Goal: Task Accomplishment & Management: Use online tool/utility

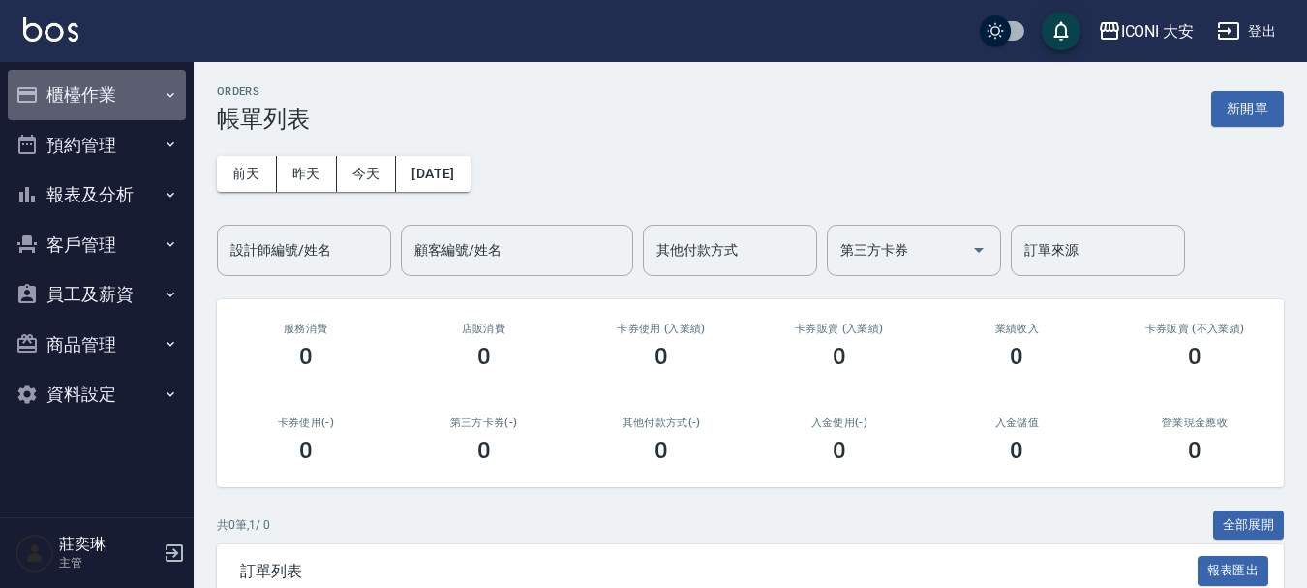
drag, startPoint x: 171, startPoint y: 95, endPoint x: 935, endPoint y: 2, distance: 769.6
click at [171, 95] on icon "button" at bounding box center [171, 94] width 8 height 5
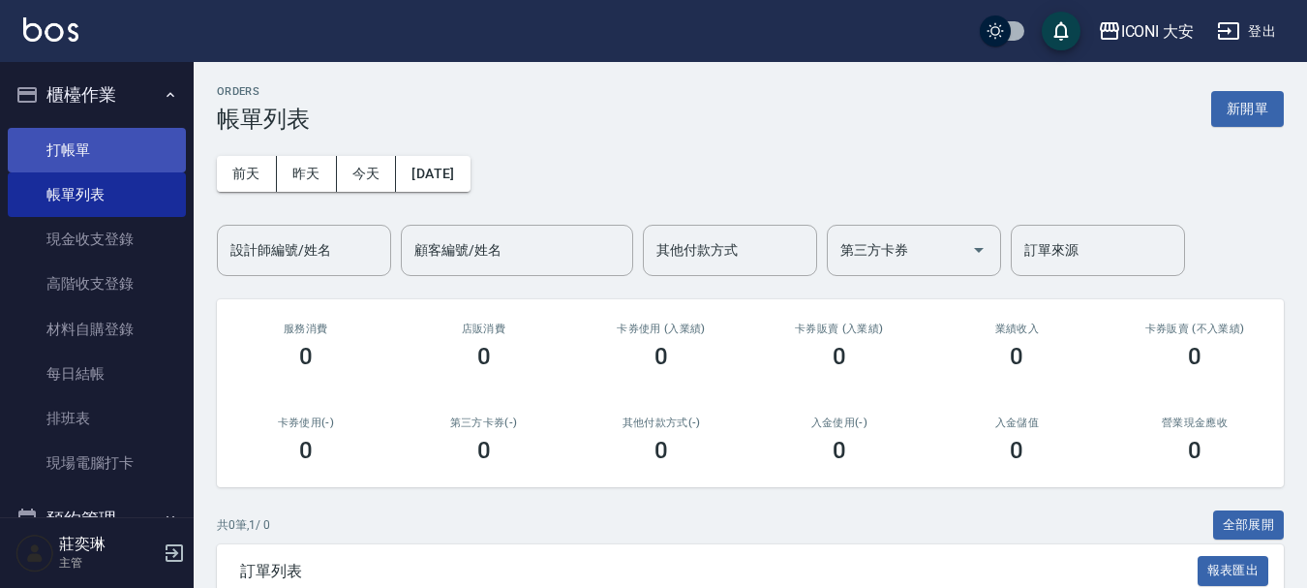
click at [119, 155] on link "打帳單" at bounding box center [97, 150] width 178 height 45
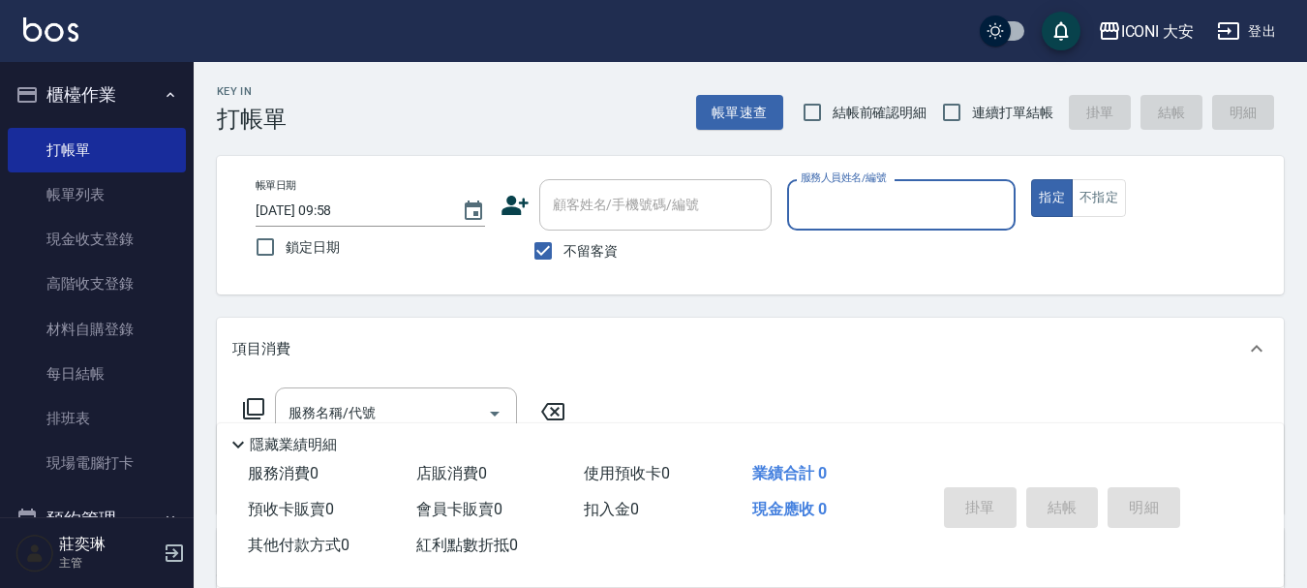
click at [901, 197] on input "服務人員姓名/編號" at bounding box center [902, 205] width 212 height 34
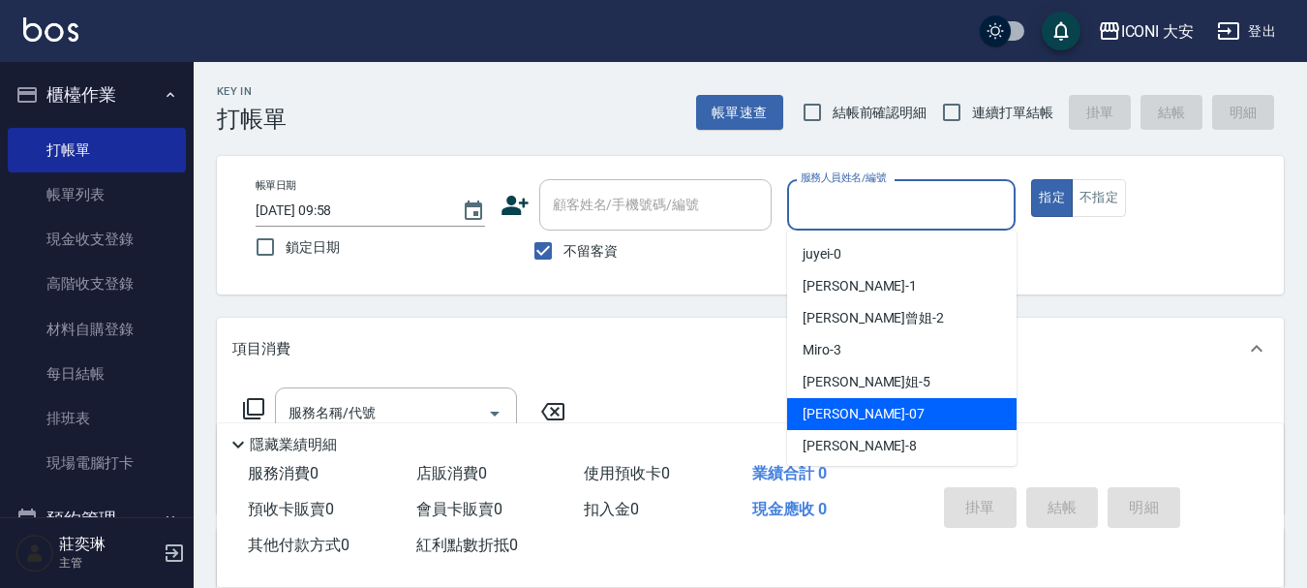
scroll to position [36, 0]
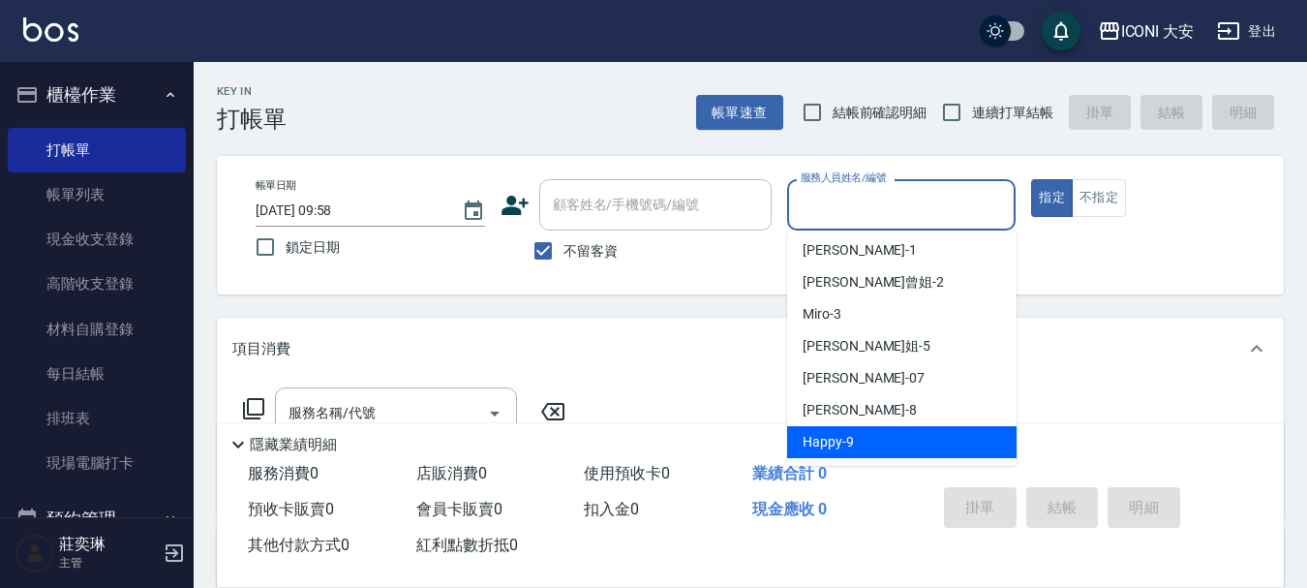
click at [873, 445] on div "Happy -9" at bounding box center [901, 442] width 229 height 32
type input "Happy-9"
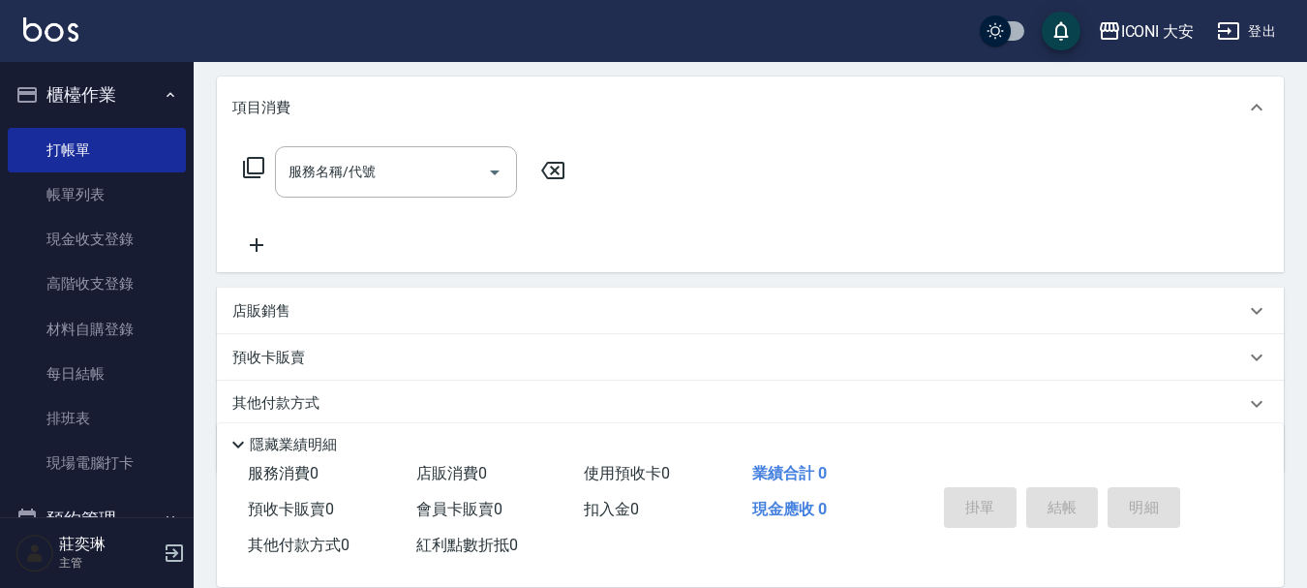
scroll to position [290, 0]
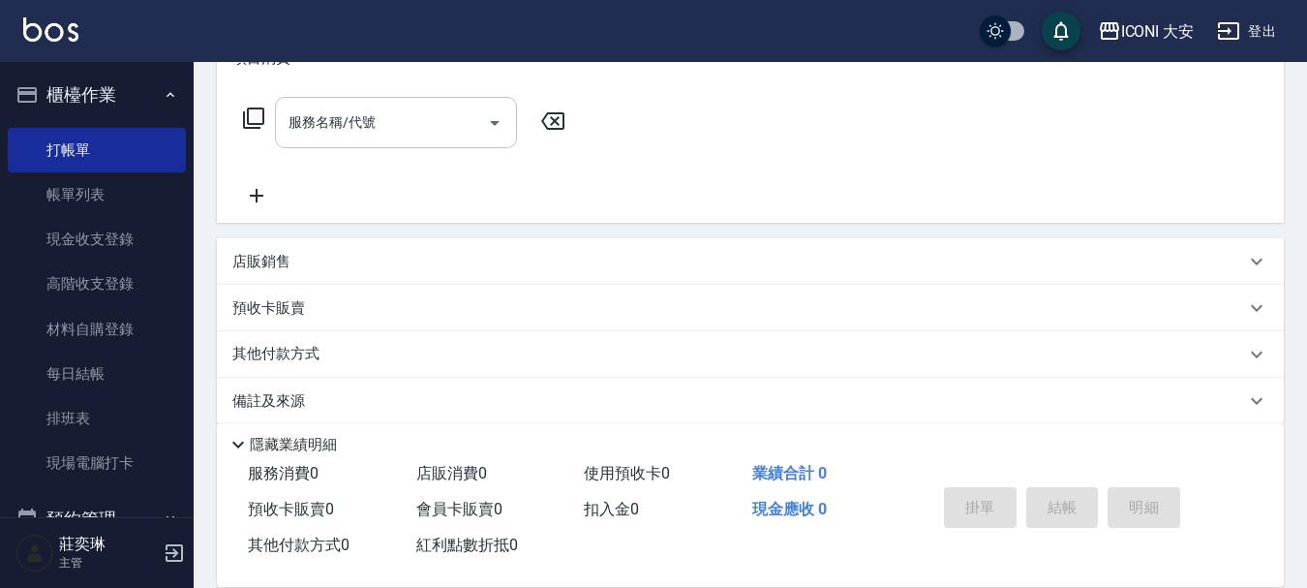
click at [367, 117] on div "服務名稱/代號 服務名稱/代號" at bounding box center [396, 122] width 242 height 51
click at [369, 118] on label "服務名稱/代號" at bounding box center [332, 121] width 87 height 19
click at [369, 118] on input "服務名稱/代號" at bounding box center [382, 123] width 196 height 34
click at [423, 134] on input "服務名稱/代號" at bounding box center [382, 123] width 196 height 34
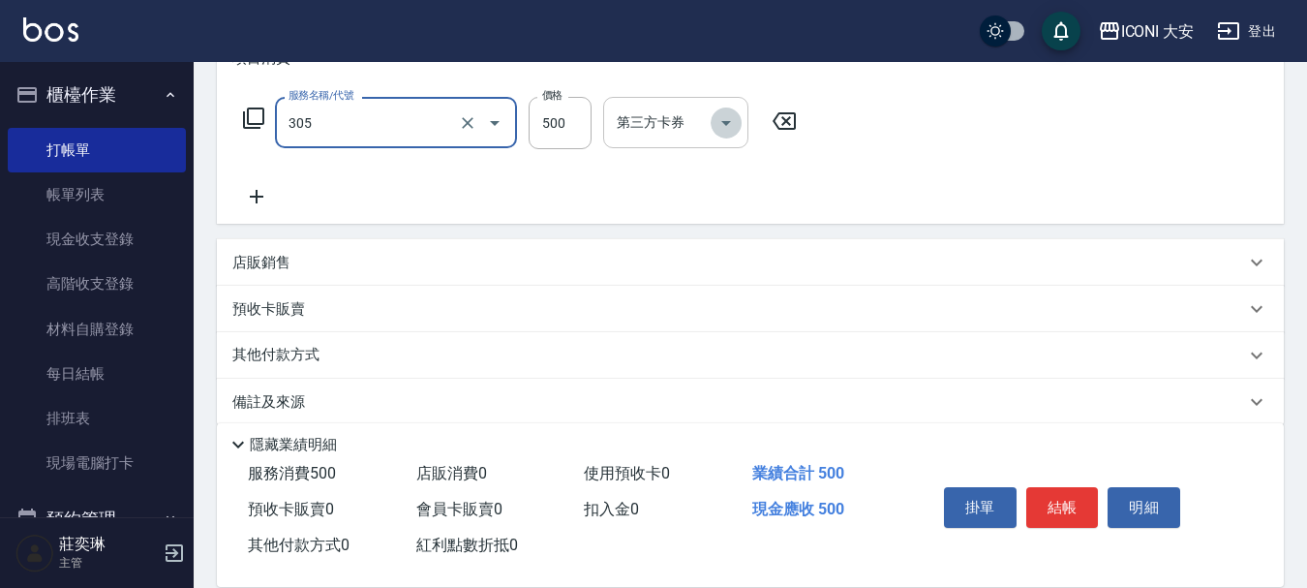
click at [726, 129] on icon "Open" at bounding box center [726, 122] width 23 height 23
type input "剪髮(305)"
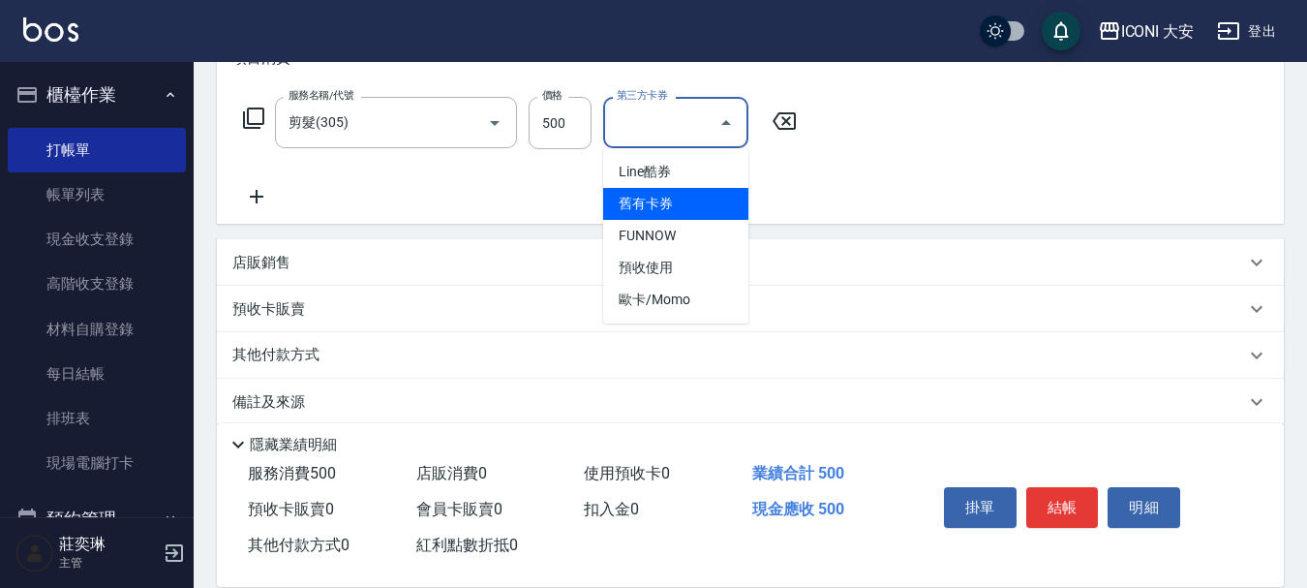
click at [644, 204] on span "舊有卡券" at bounding box center [675, 204] width 145 height 32
type input "舊有卡券"
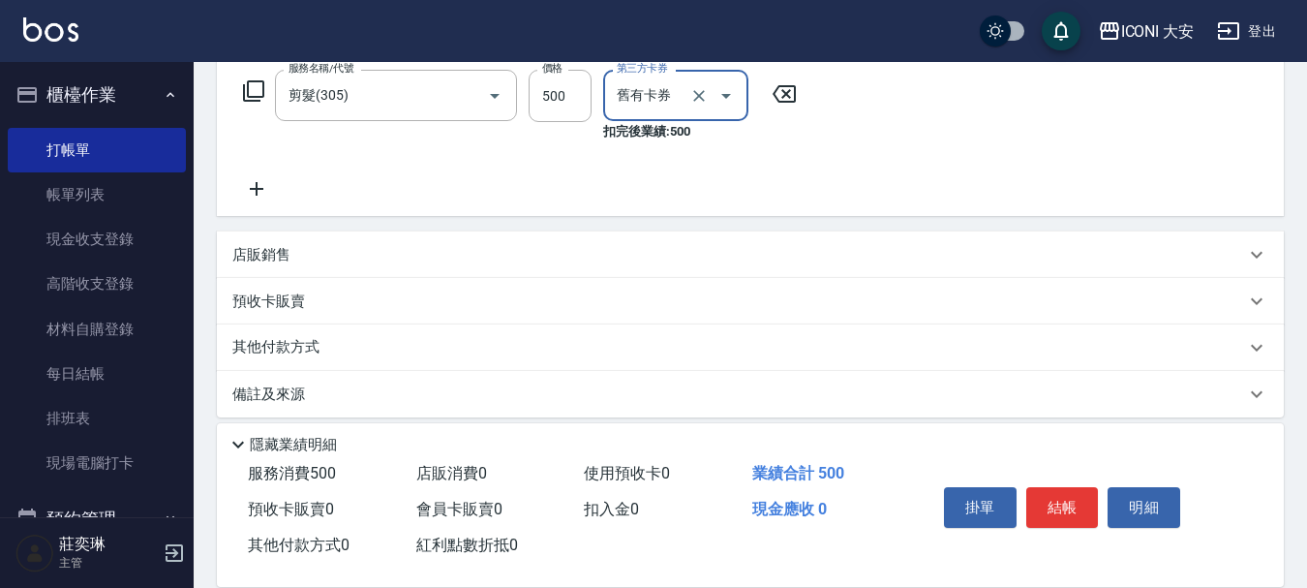
scroll to position [333, 0]
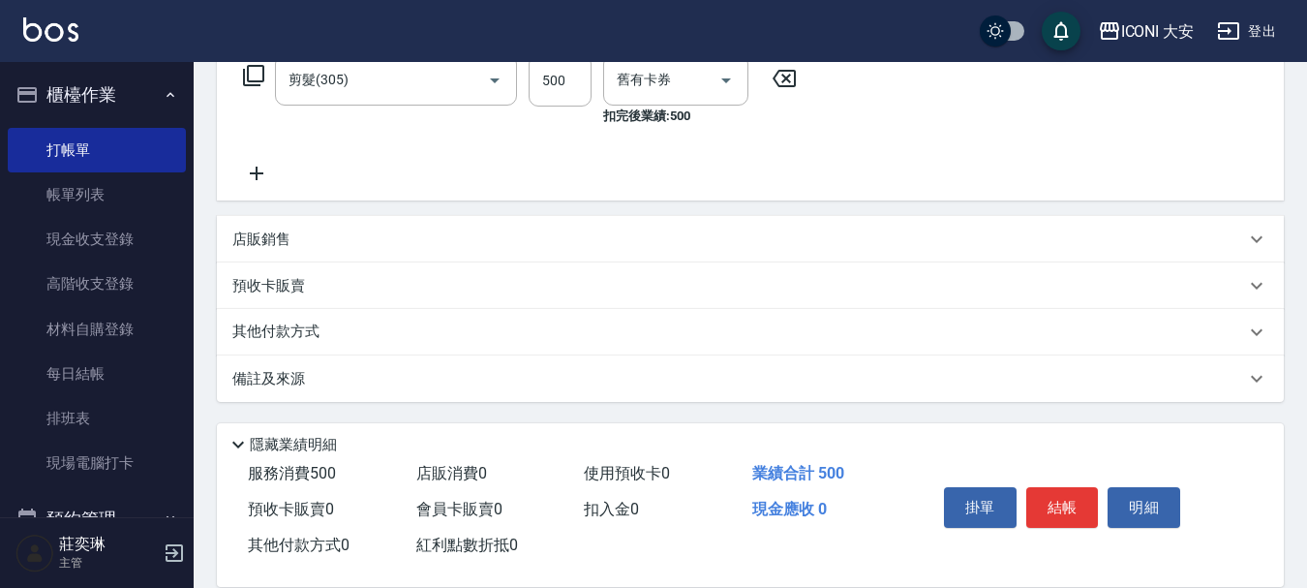
click at [267, 285] on p "預收卡販賣" at bounding box center [268, 286] width 73 height 20
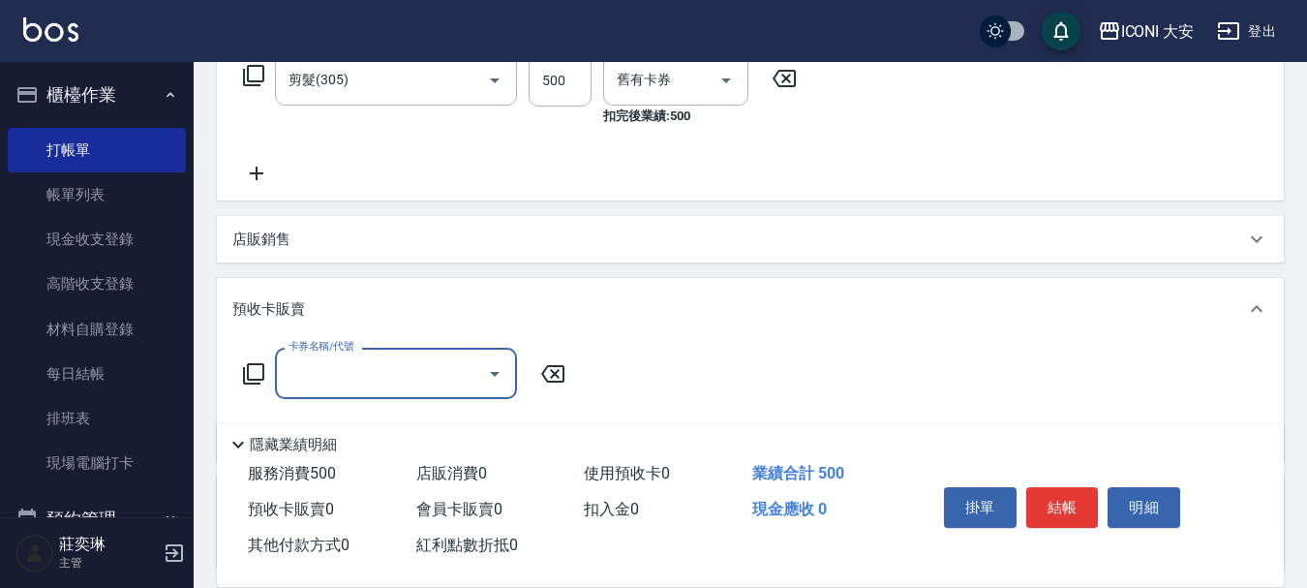
scroll to position [0, 0]
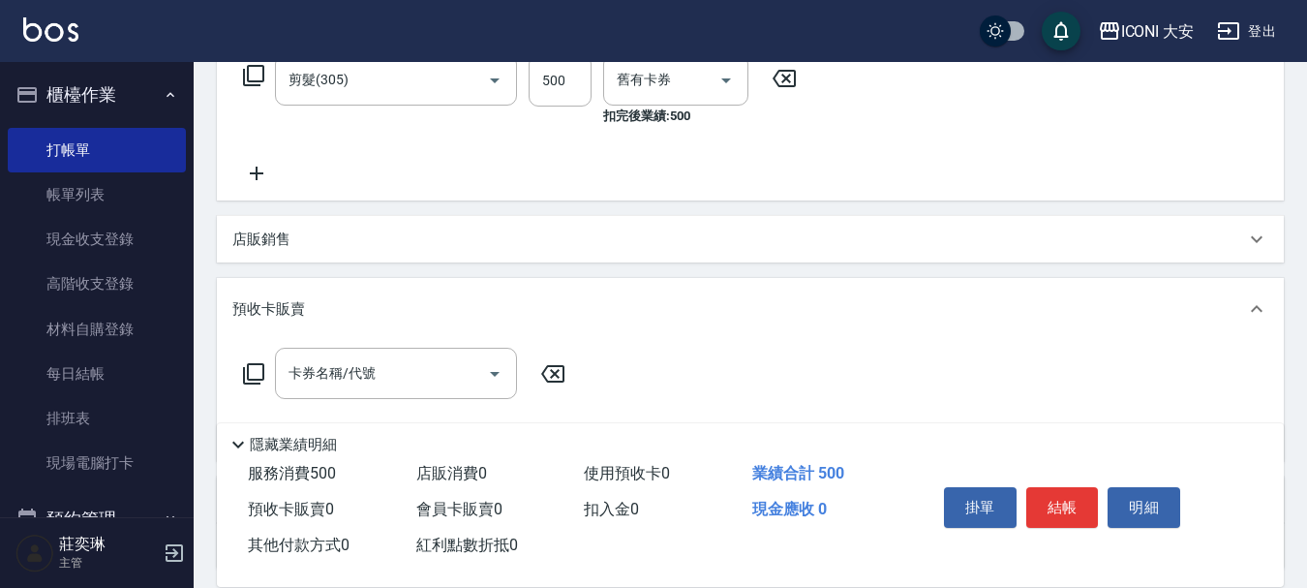
click at [253, 374] on icon at bounding box center [253, 373] width 23 height 23
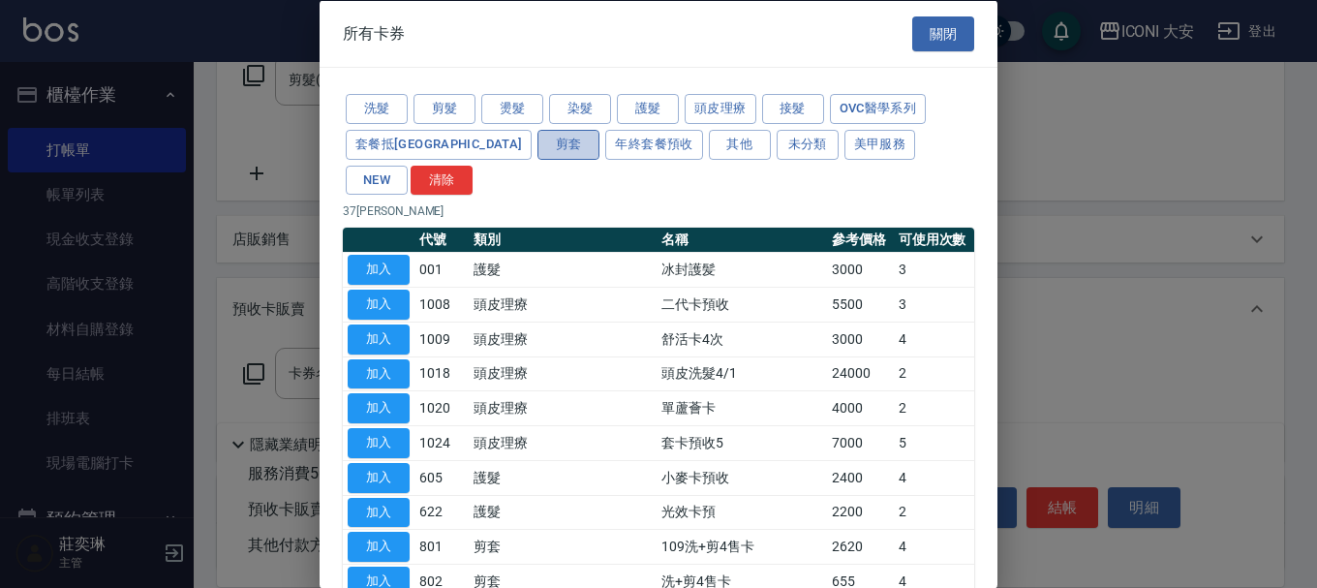
click at [537, 141] on button "剪套" at bounding box center [568, 144] width 62 height 30
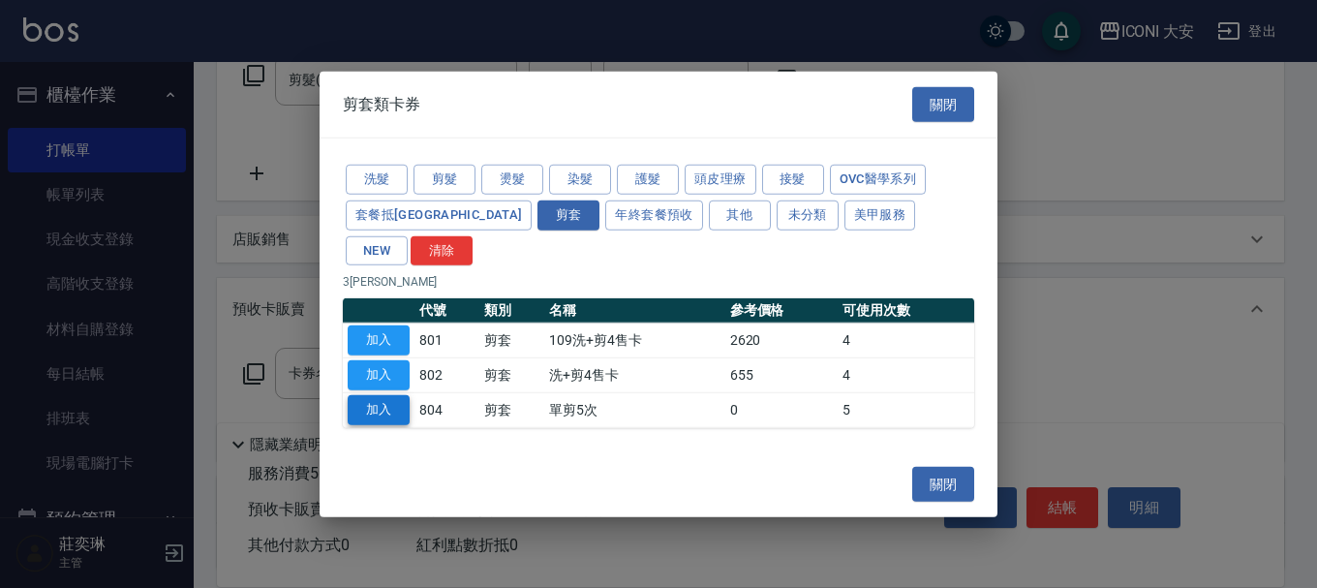
click at [379, 395] on button "加入" at bounding box center [379, 410] width 62 height 30
type input "單剪5次(804)"
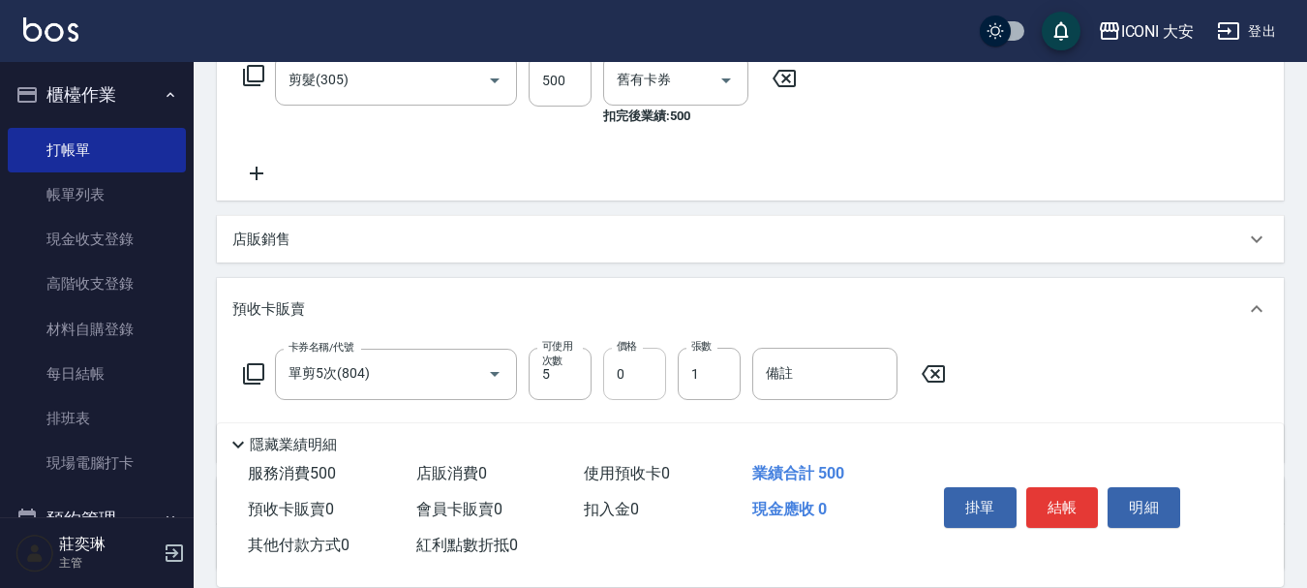
click at [644, 378] on input "0" at bounding box center [634, 374] width 63 height 52
type input "2500"
click at [1067, 503] on button "結帳" at bounding box center [1062, 507] width 73 height 41
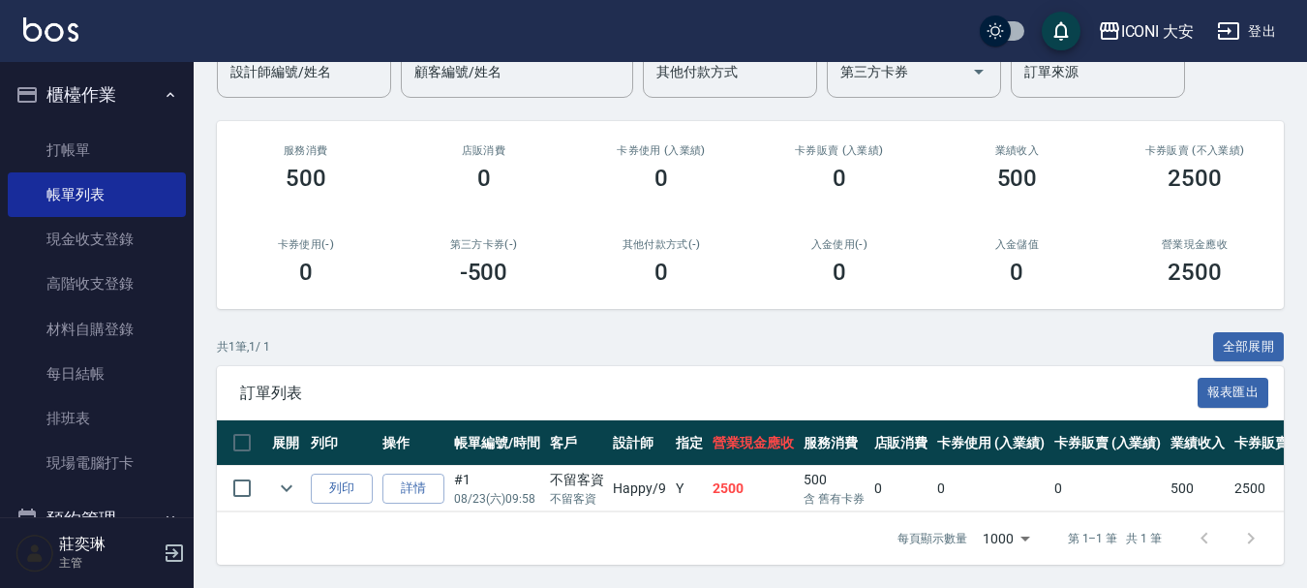
scroll to position [193, 0]
click at [63, 153] on link "打帳單" at bounding box center [97, 150] width 178 height 45
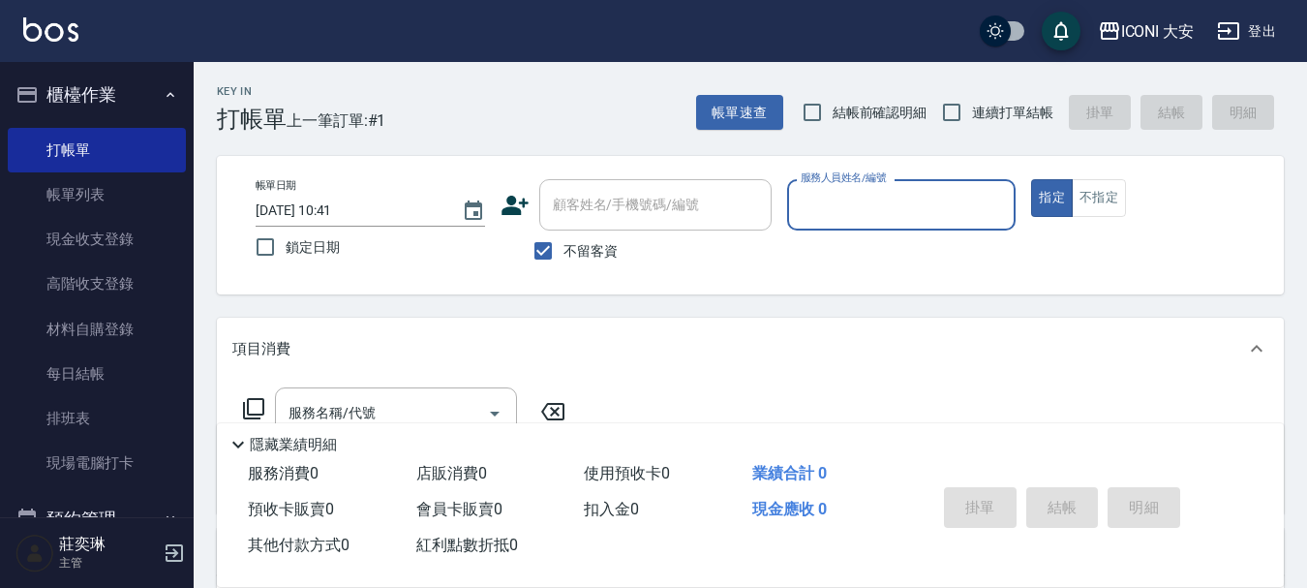
click at [881, 210] on input "服務人員姓名/編號" at bounding box center [902, 205] width 212 height 34
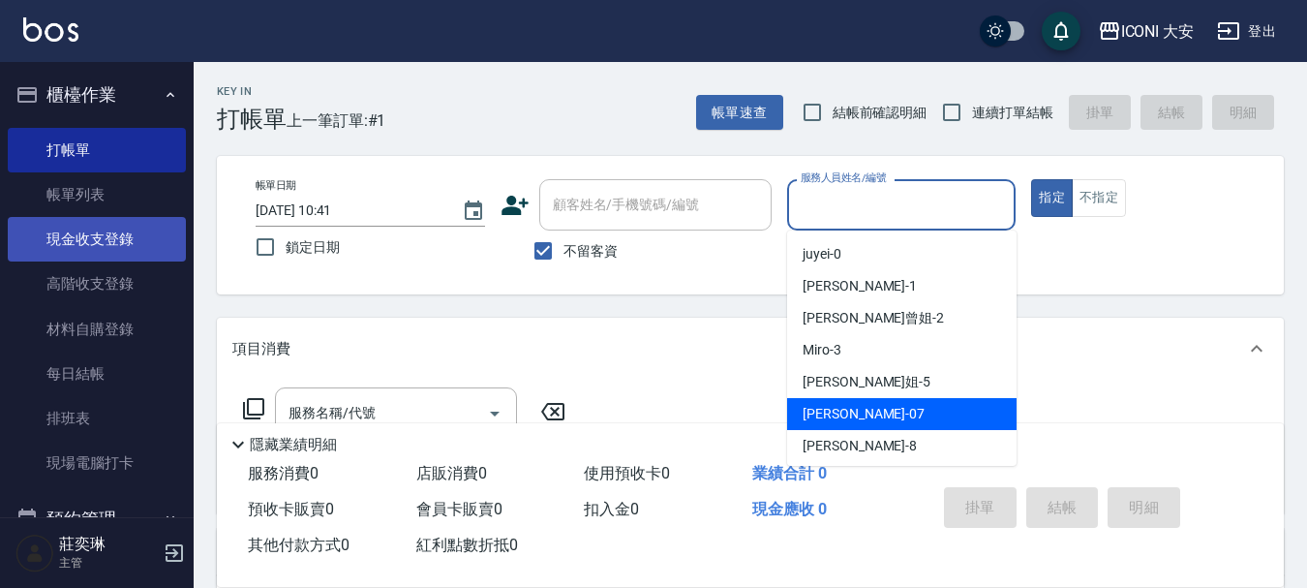
click at [107, 244] on link "現金收支登錄" at bounding box center [97, 239] width 178 height 45
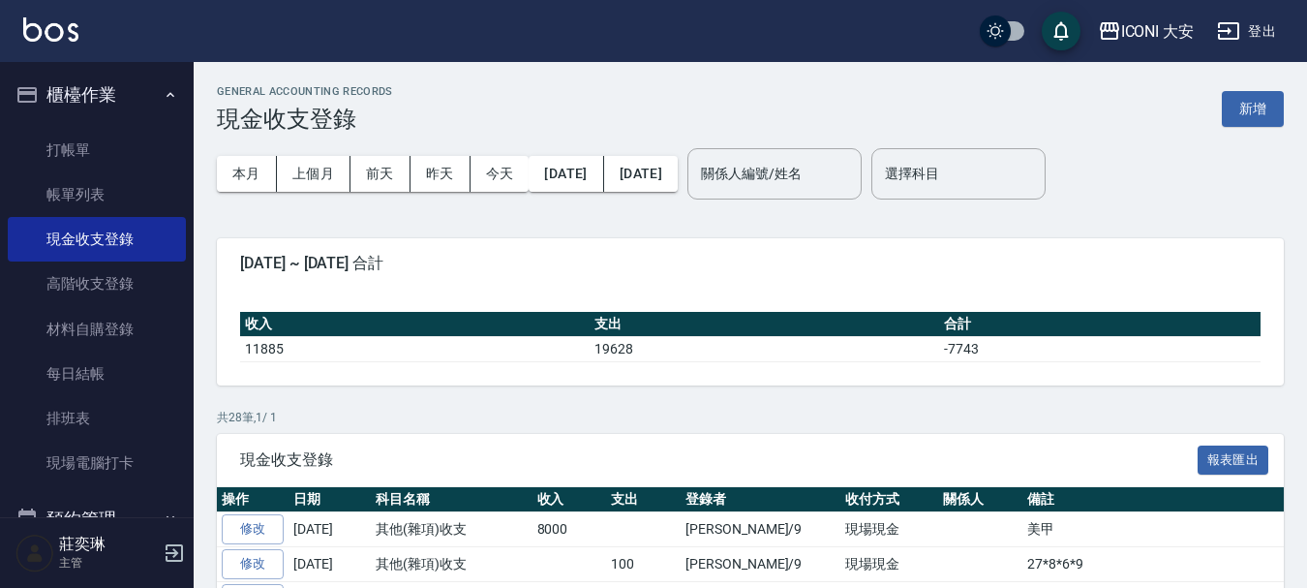
click at [1264, 109] on button "新增" at bounding box center [1253, 109] width 62 height 36
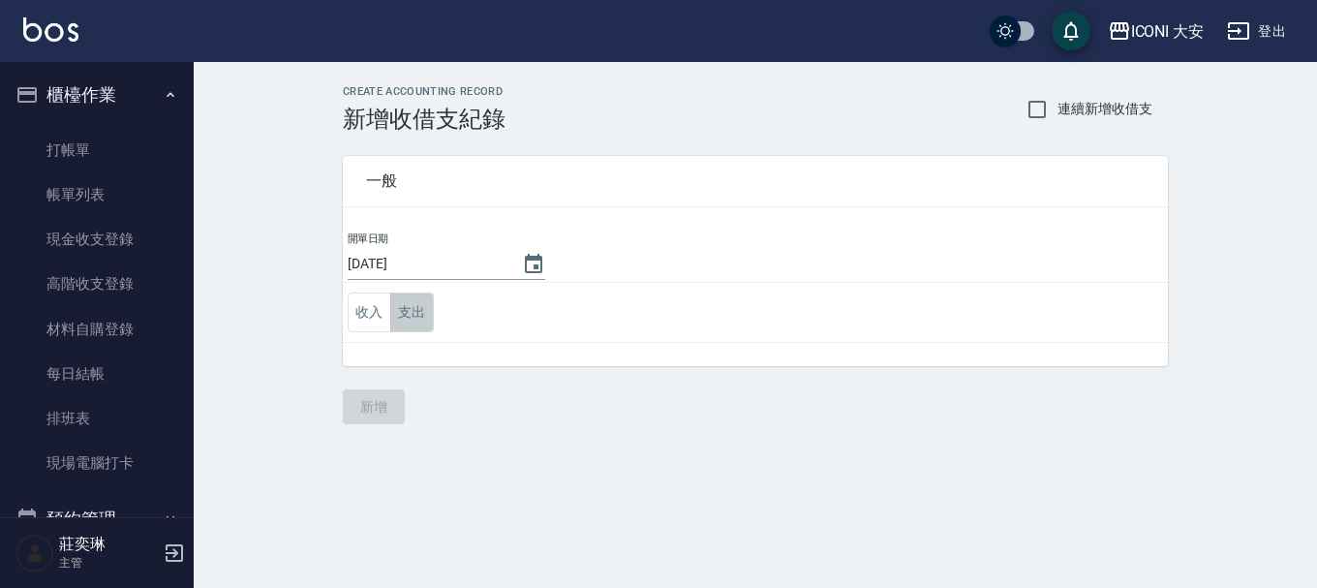
click at [425, 320] on button "支出" at bounding box center [412, 312] width 44 height 40
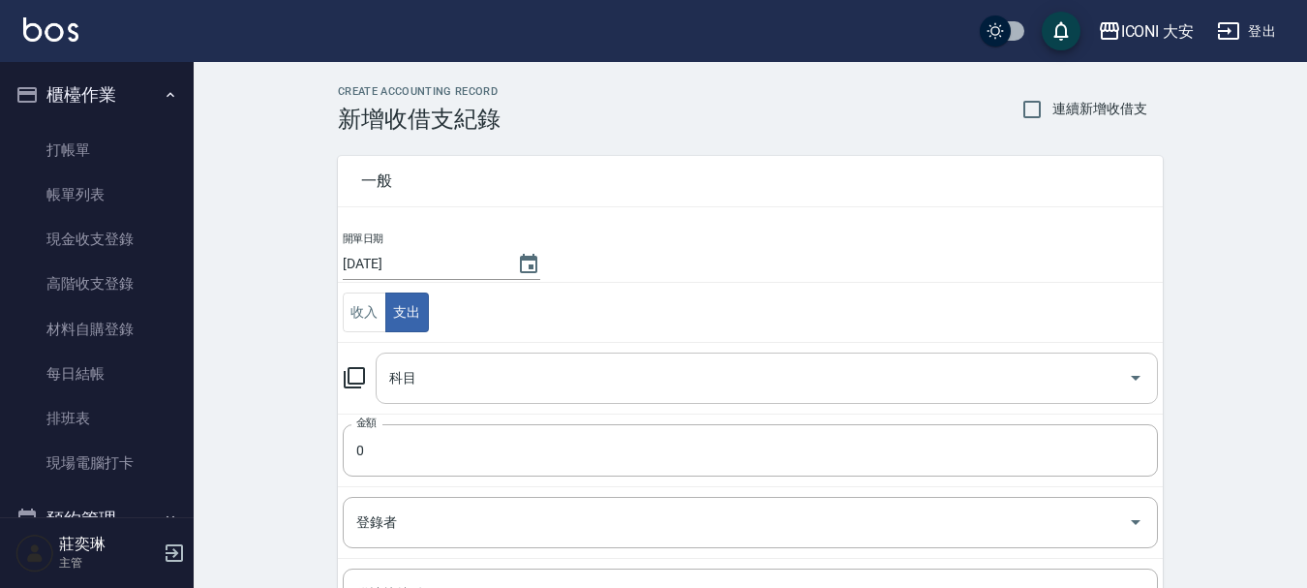
click at [411, 370] on div "科目 科目" at bounding box center [767, 377] width 782 height 51
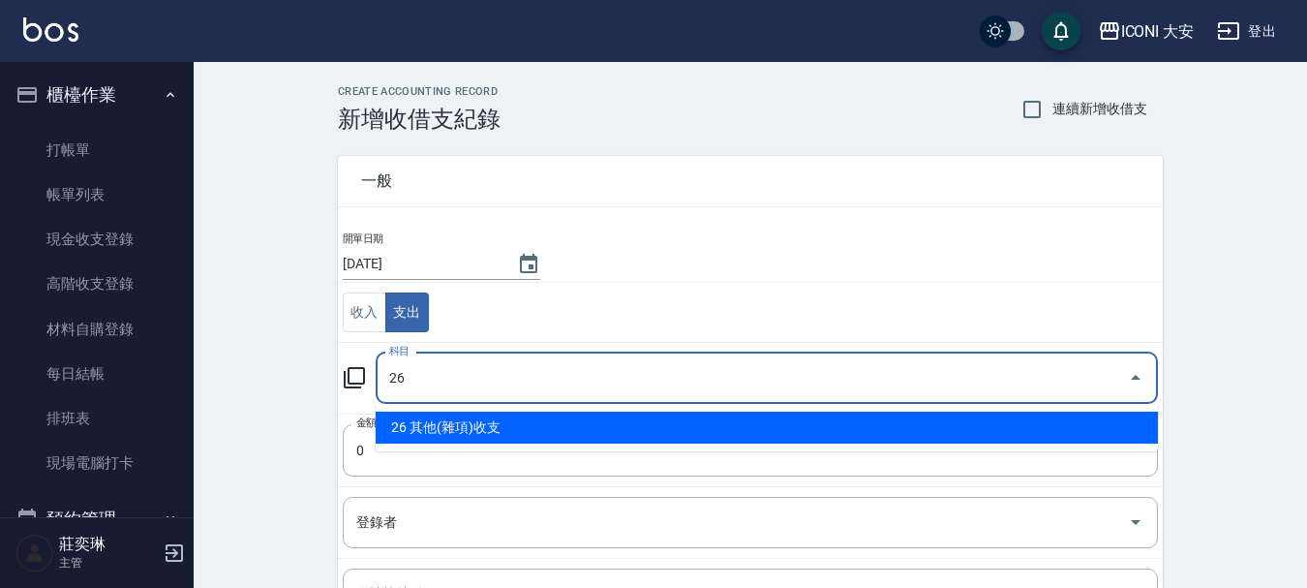
click at [473, 431] on li "26 其他(雜項)收支" at bounding box center [767, 428] width 782 height 32
type input "26 其他(雜項)收支"
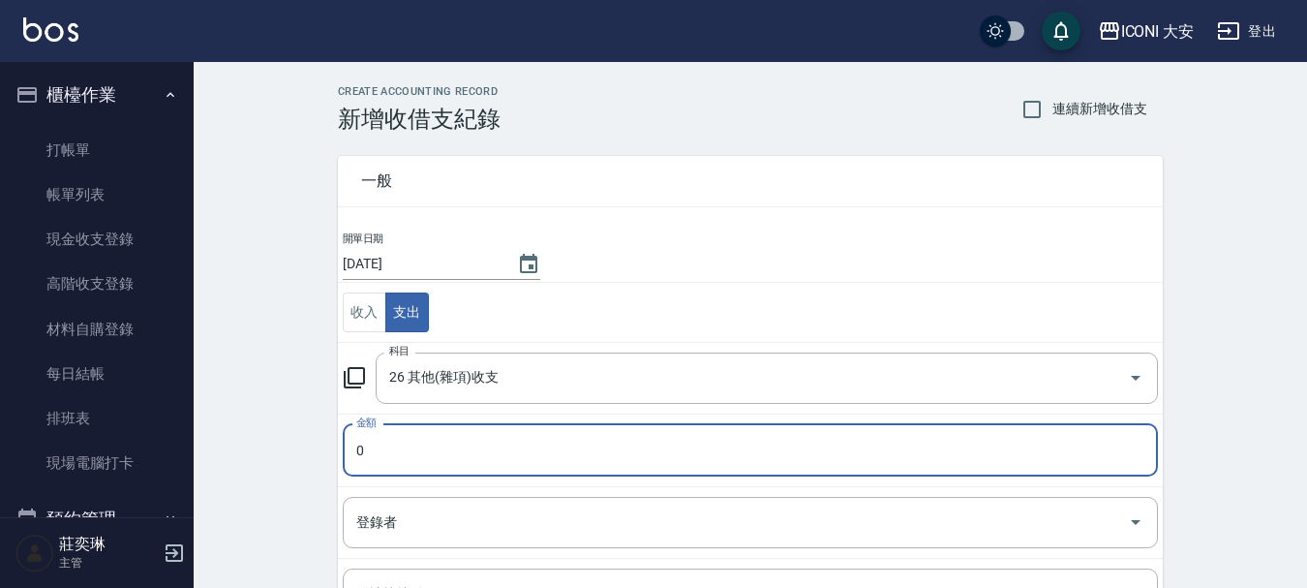
click at [456, 446] on input "0" at bounding box center [750, 450] width 815 height 52
type input "0380"
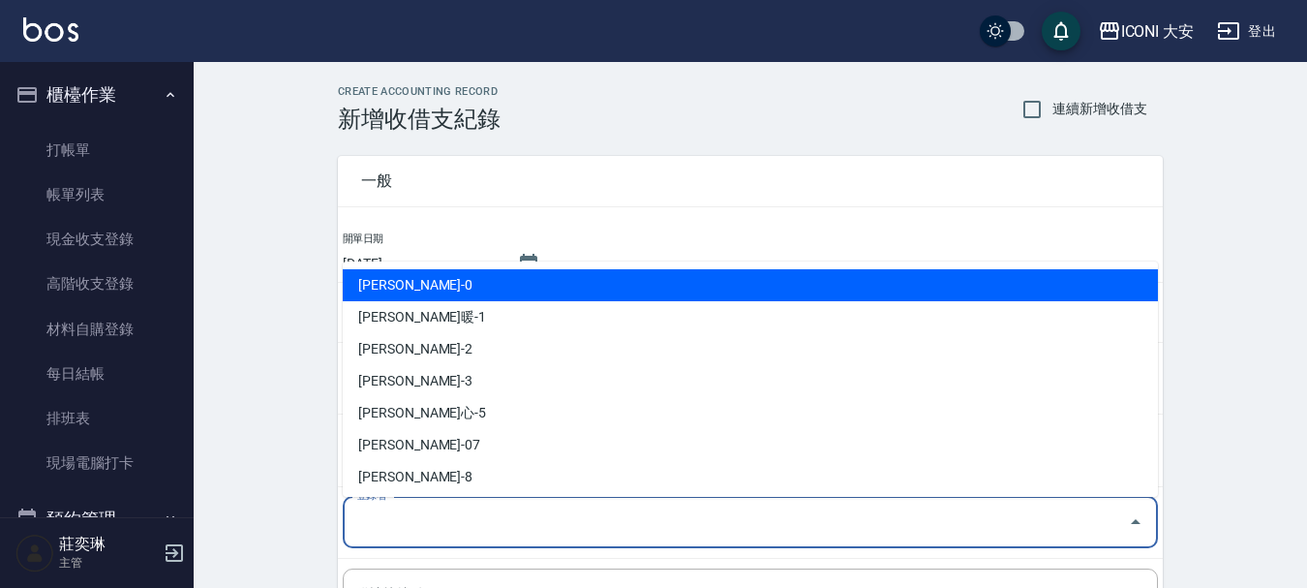
click at [416, 533] on input "登錄者" at bounding box center [735, 522] width 769 height 34
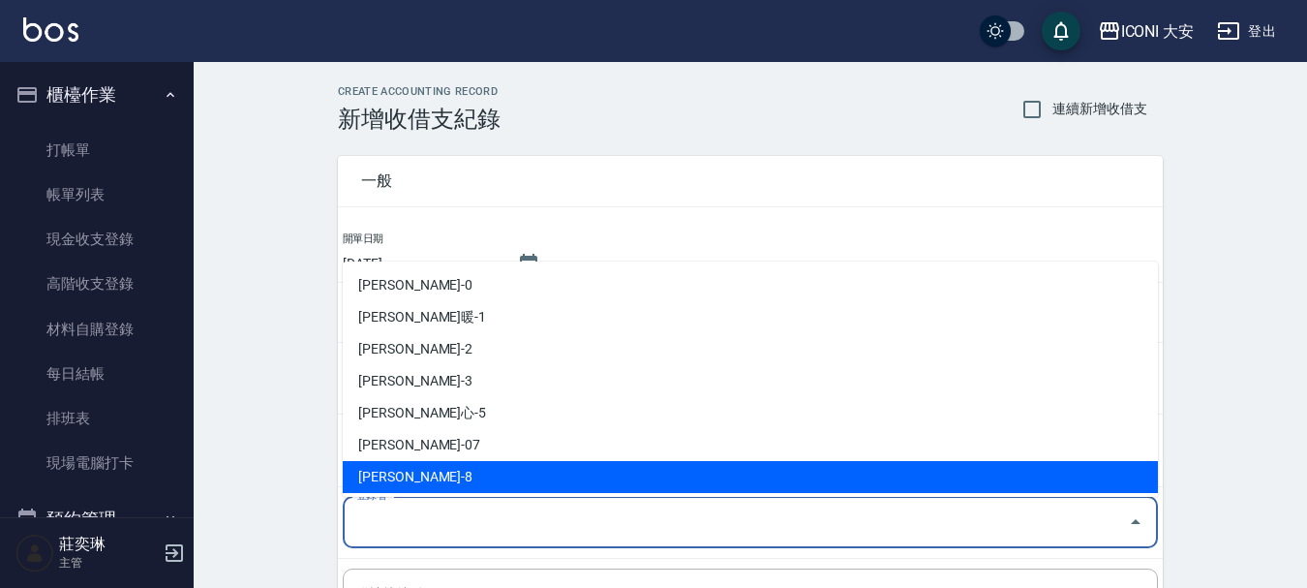
click at [413, 479] on li "[PERSON_NAME]-8" at bounding box center [750, 477] width 815 height 32
type input "[PERSON_NAME]-8"
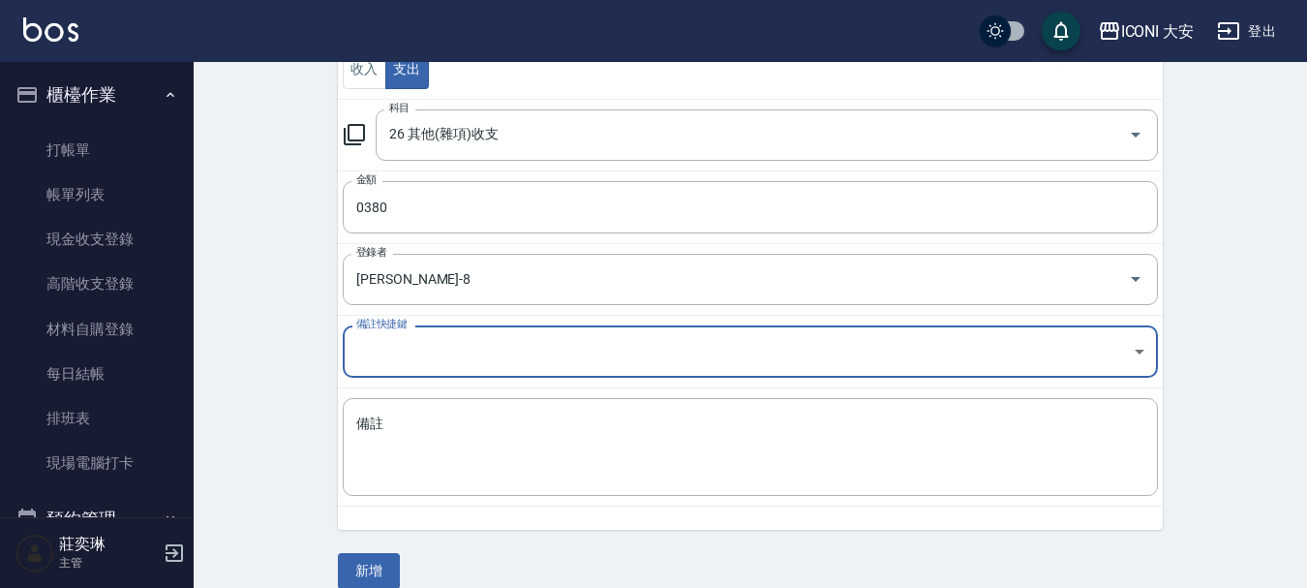
scroll to position [267, 0]
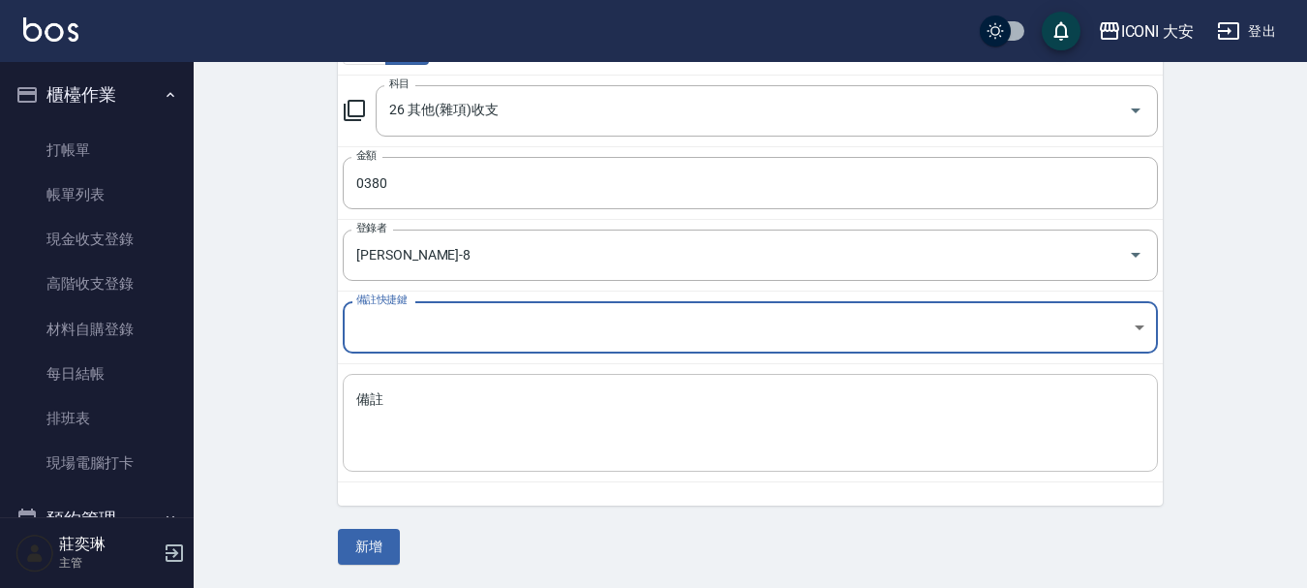
click at [382, 411] on textarea "備註" at bounding box center [750, 423] width 788 height 66
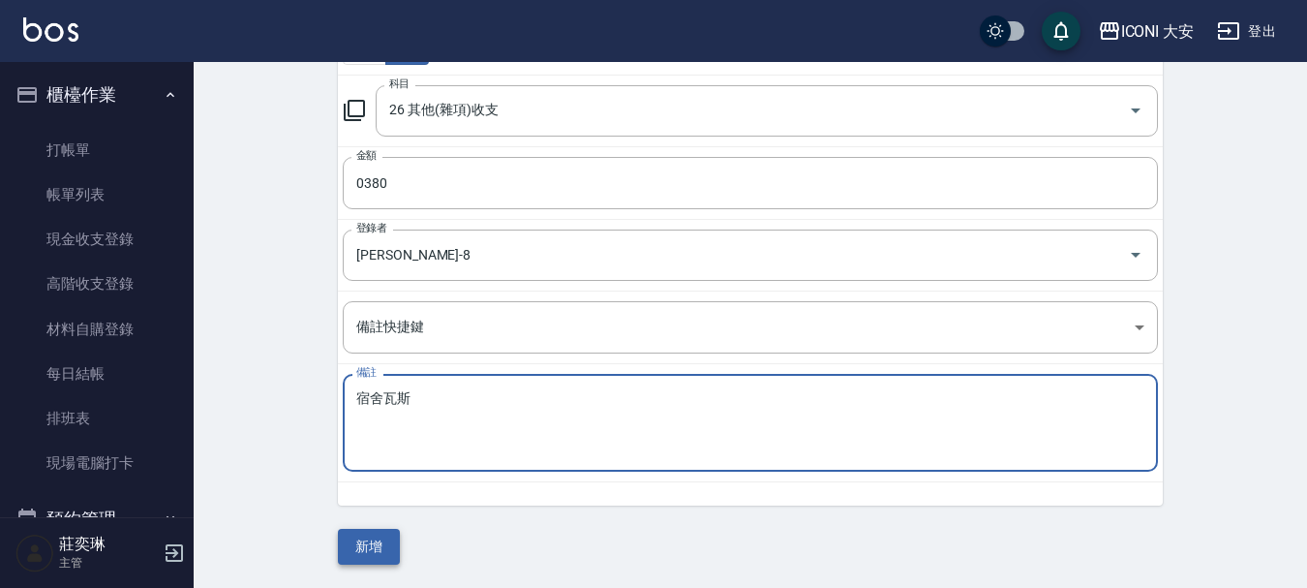
type textarea "宿舍瓦斯"
click at [375, 543] on button "新增" at bounding box center [369, 547] width 62 height 36
